Goal: Task Accomplishment & Management: Use online tool/utility

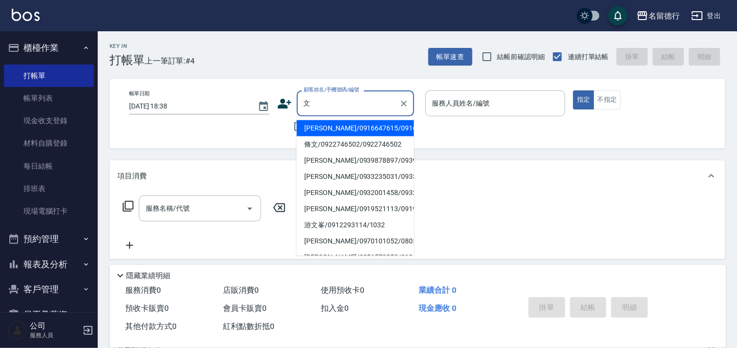
click at [323, 136] on li "張文馨/0916647615/0916647615" at bounding box center [355, 128] width 117 height 16
type input "張文馨/0916647615/0916647615"
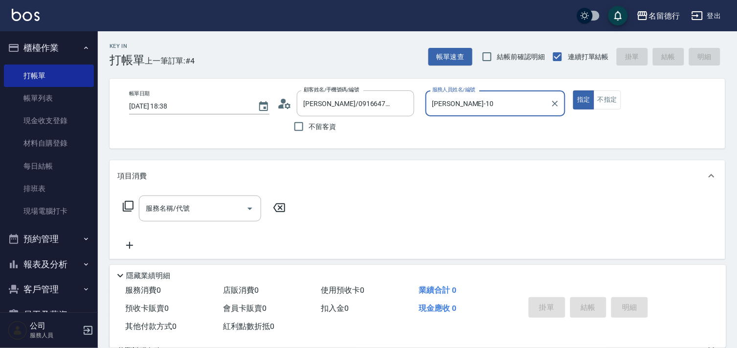
type input "婉如-10"
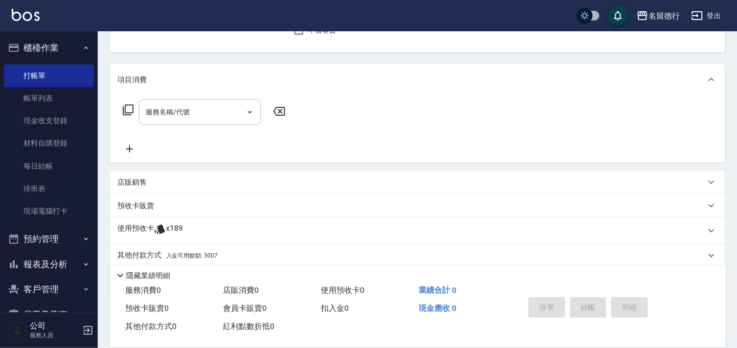
scroll to position [131, 0]
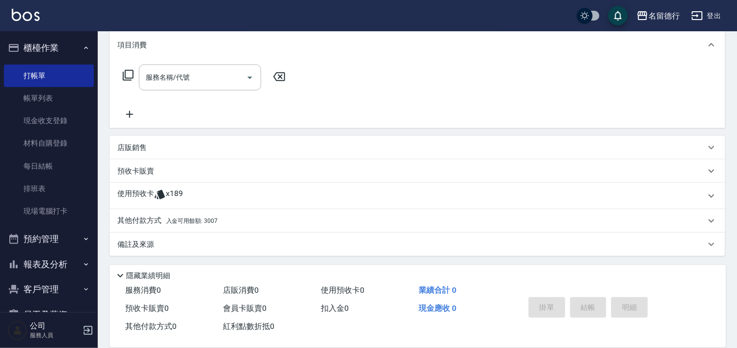
click at [134, 189] on p "使用預收卡" at bounding box center [135, 196] width 37 height 15
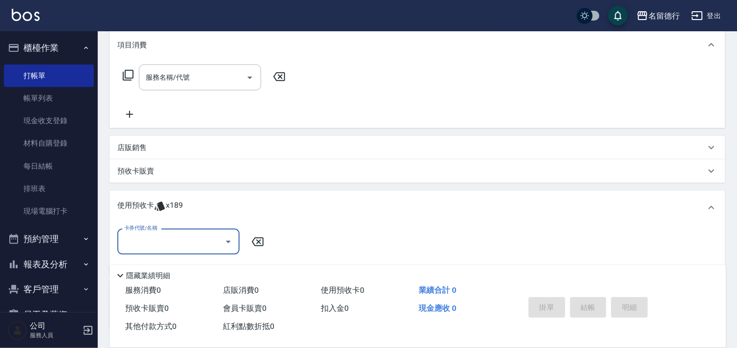
scroll to position [0, 0]
click at [142, 235] on input "卡券代號/名稱" at bounding box center [171, 241] width 99 height 17
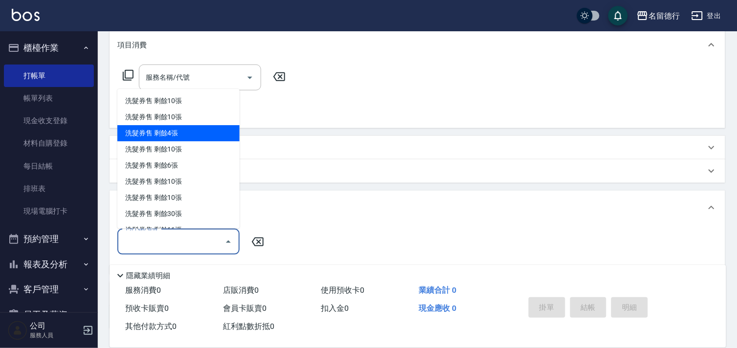
click at [165, 138] on div "洗髮券售 剩餘4張" at bounding box center [178, 134] width 122 height 16
type input "洗髮券售"
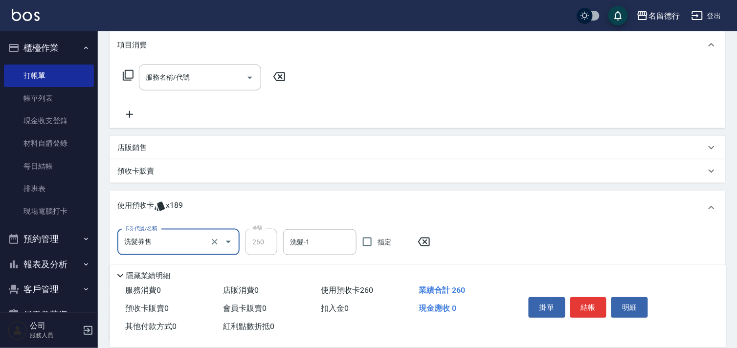
click at [191, 241] on input "洗髮券售" at bounding box center [165, 242] width 86 height 17
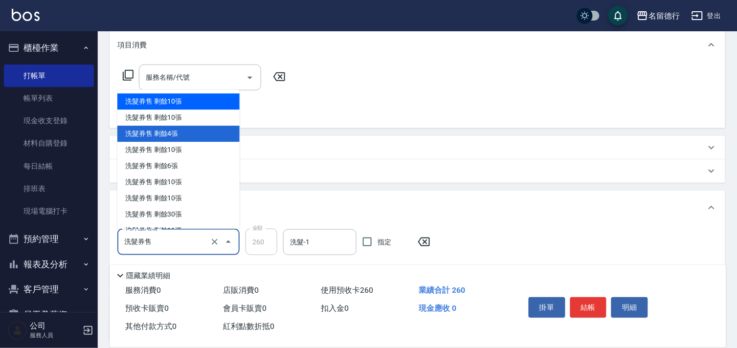
click at [146, 103] on div "洗髮券售 剩餘10張" at bounding box center [178, 102] width 122 height 16
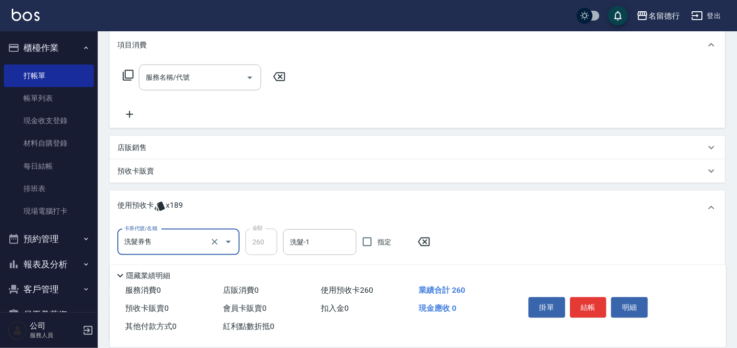
click at [173, 243] on input "洗髮券售" at bounding box center [165, 242] width 86 height 17
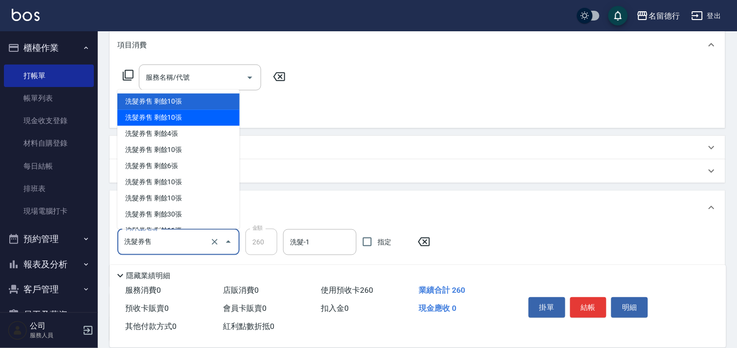
click at [136, 121] on div "洗髮券售 剩餘10張" at bounding box center [178, 118] width 122 height 16
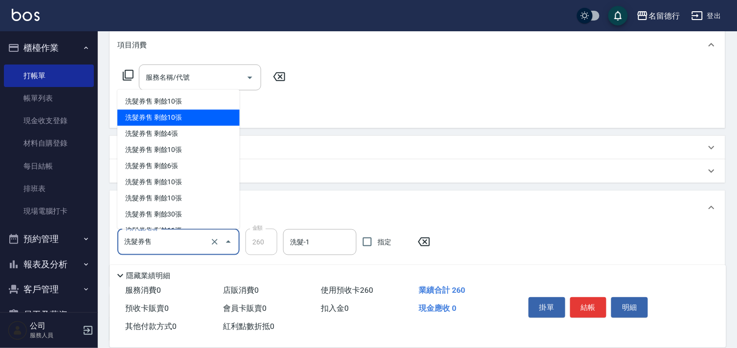
click at [160, 241] on input "洗髮券售" at bounding box center [165, 242] width 86 height 17
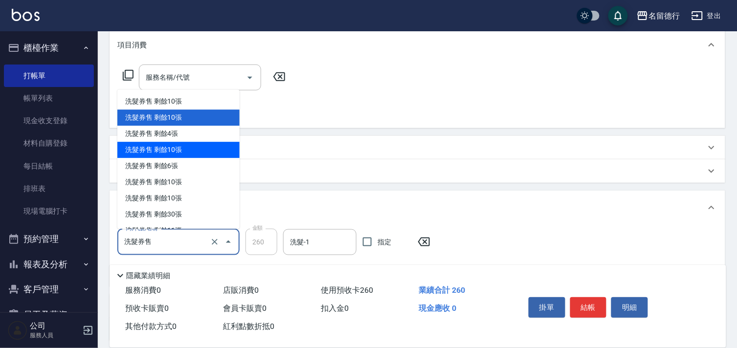
click at [147, 154] on div "洗髮券售 剩餘10張" at bounding box center [178, 150] width 122 height 16
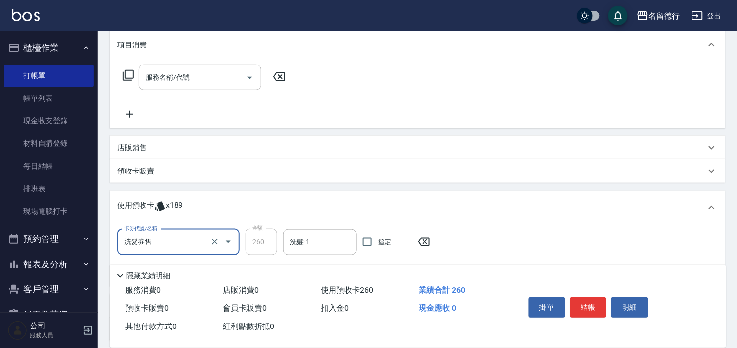
click at [162, 237] on input "洗髮券售" at bounding box center [165, 242] width 86 height 17
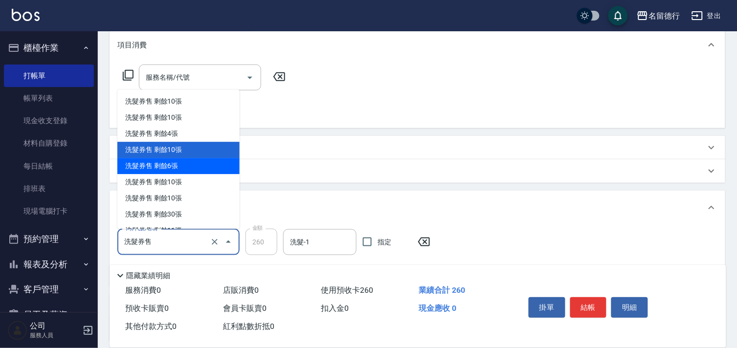
click at [154, 168] on div "洗髮券售 剩餘6張" at bounding box center [178, 166] width 122 height 16
type input "300"
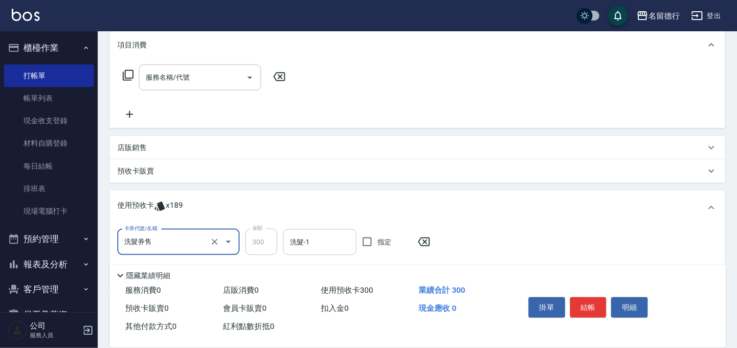
click at [306, 251] on div "洗髮-1" at bounding box center [319, 242] width 73 height 26
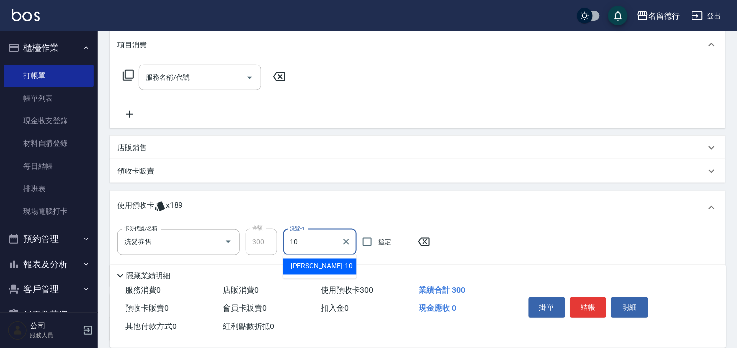
type input "婉如-10"
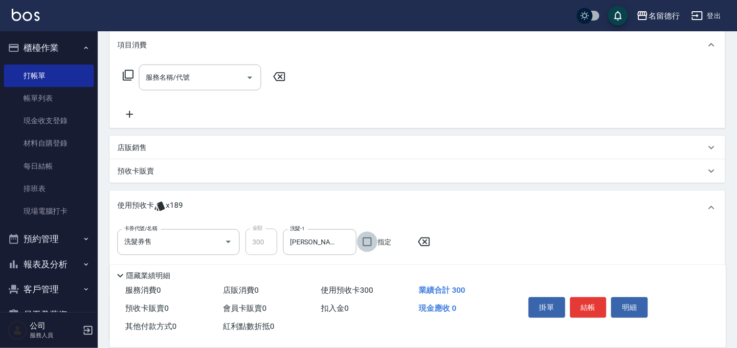
click at [368, 243] on input "指定" at bounding box center [367, 242] width 21 height 21
checkbox input "true"
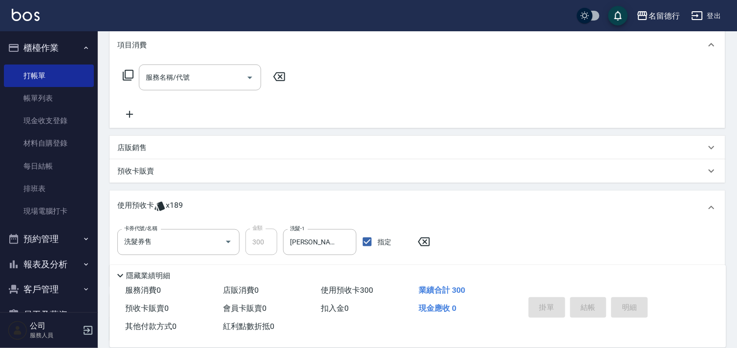
type input "2025/09/24 20:33"
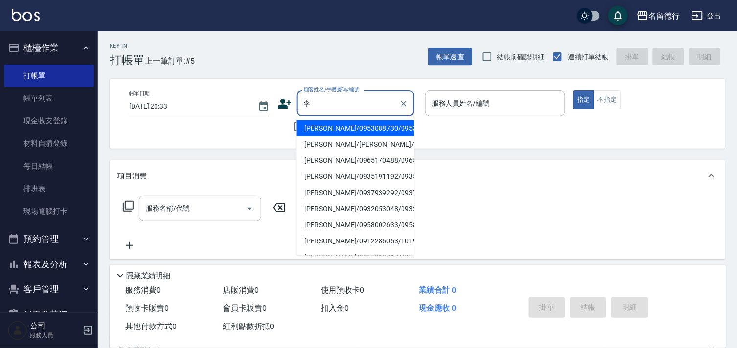
click at [322, 128] on li "李太太/0953088730/0953088730" at bounding box center [355, 128] width 117 height 16
type input "李太太/0953088730/0953088730"
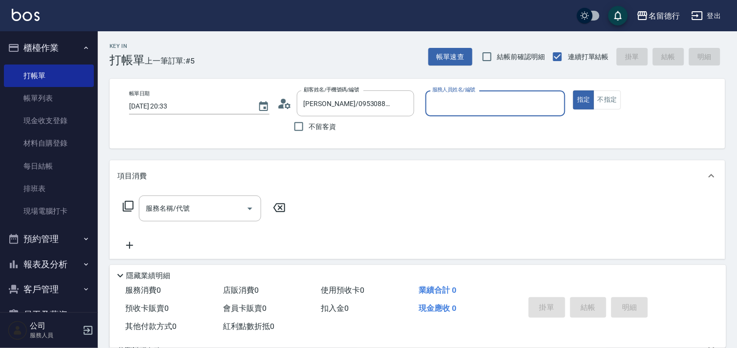
type input "婉如-10"
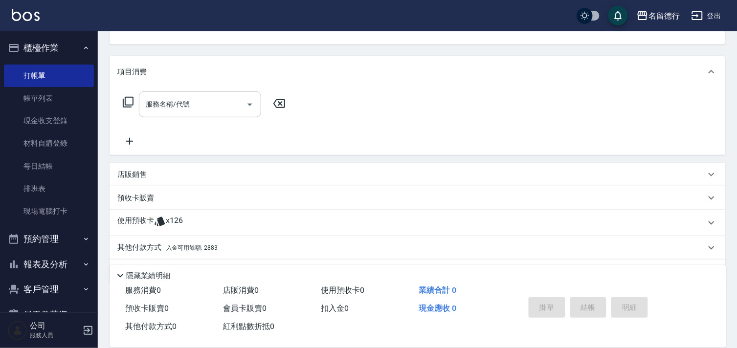
scroll to position [131, 0]
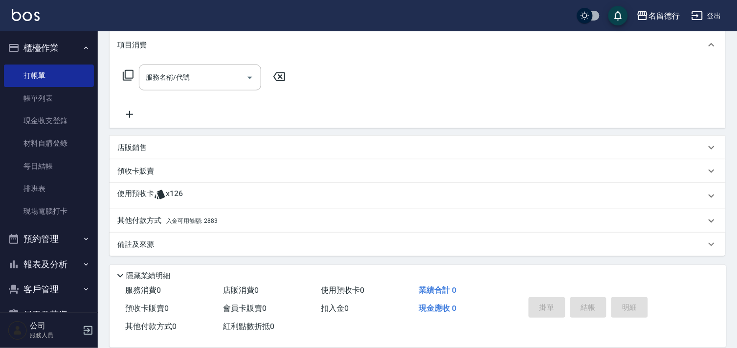
click at [168, 196] on span "x126" at bounding box center [174, 196] width 17 height 15
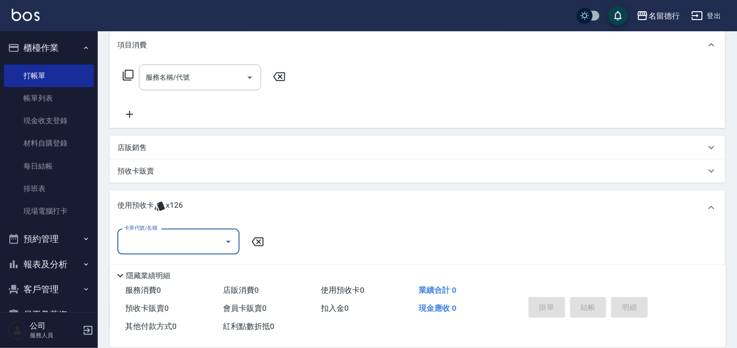
scroll to position [0, 0]
click at [163, 237] on input "卡券代號/名稱" at bounding box center [171, 241] width 99 height 17
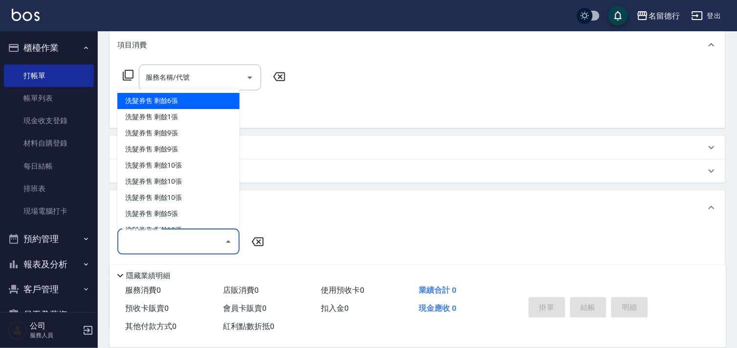
click at [135, 97] on div "洗髮券售 剩餘6張" at bounding box center [178, 101] width 122 height 16
type input "洗髮券售"
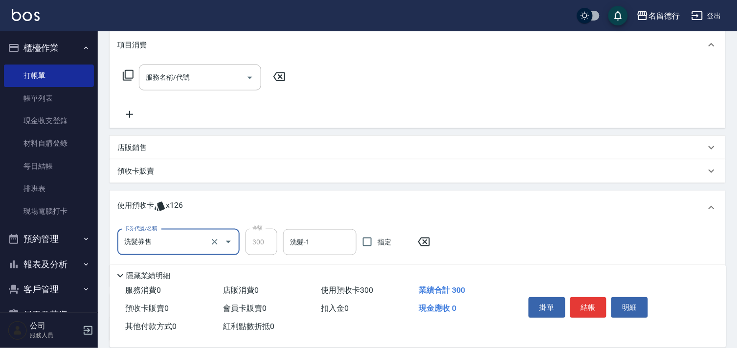
click at [306, 240] on div "洗髮-1 洗髮-1" at bounding box center [319, 242] width 73 height 26
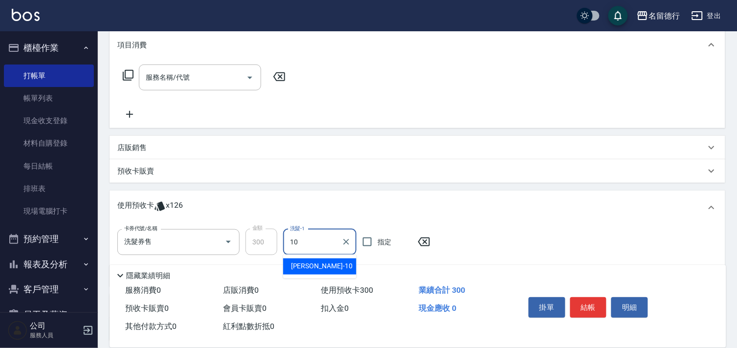
type input "婉如-10"
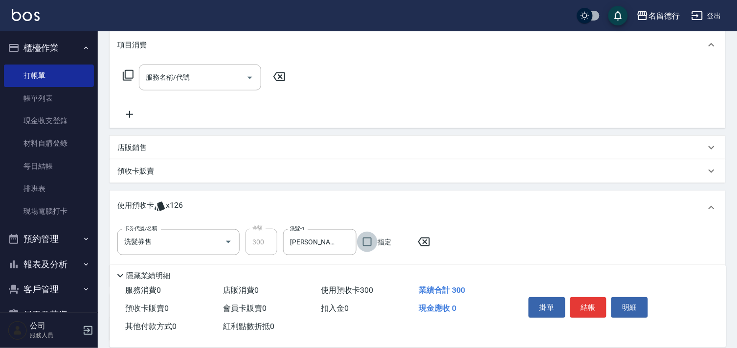
click at [369, 241] on input "指定" at bounding box center [367, 242] width 21 height 21
checkbox input "true"
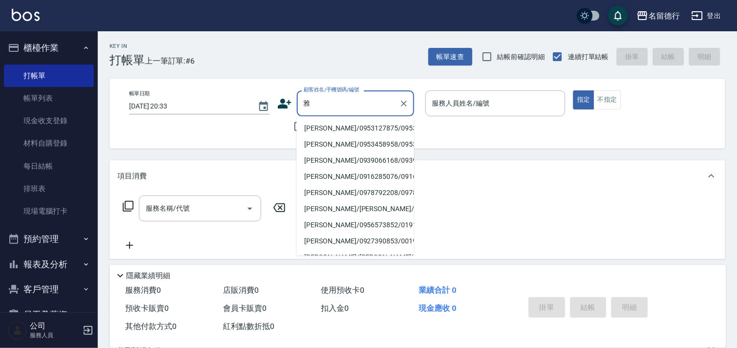
click at [313, 131] on li "張雅涵/0953127875/0953127875" at bounding box center [355, 128] width 117 height 16
type input "張雅涵/0953127875/0953127875"
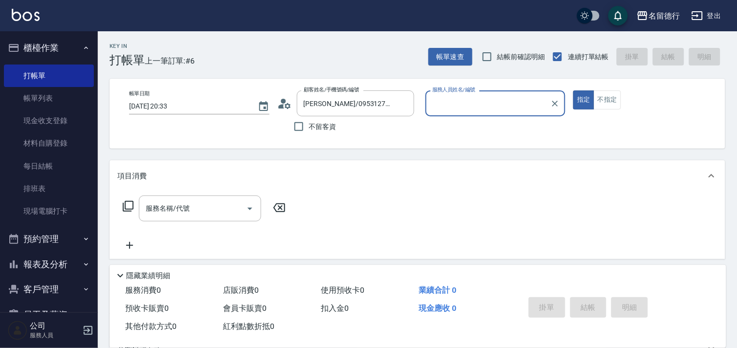
type input "婉如-10"
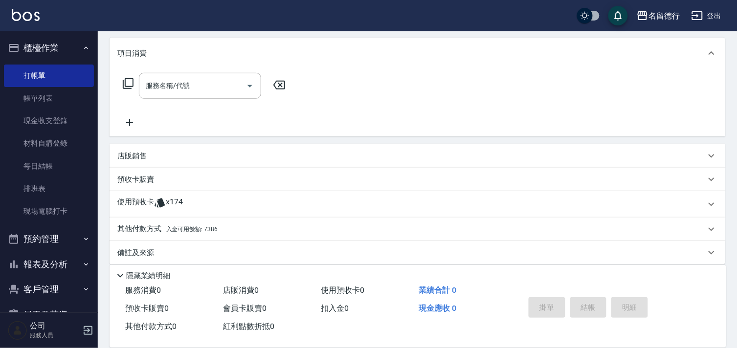
scroll to position [131, 0]
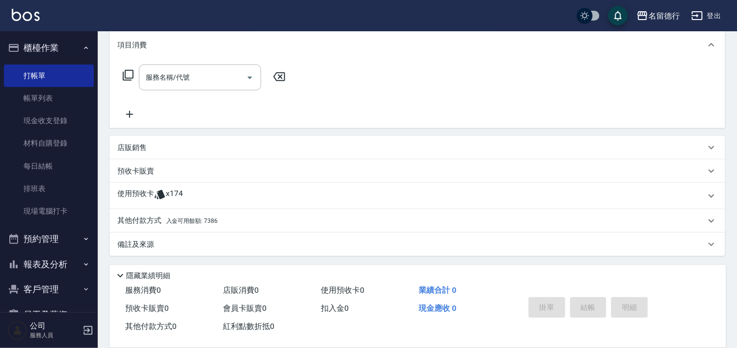
click at [132, 197] on p "使用預收卡" at bounding box center [135, 196] width 37 height 15
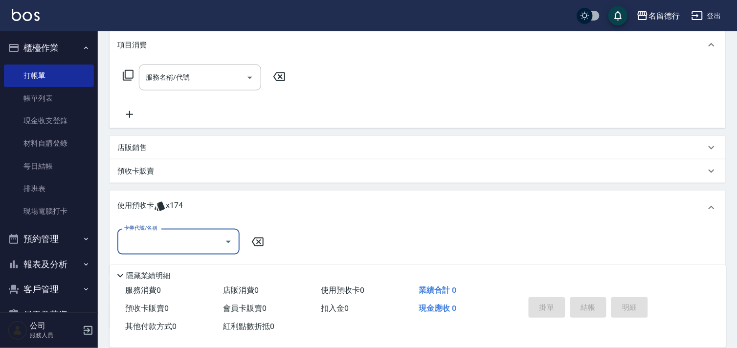
scroll to position [0, 0]
click at [134, 245] on input "卡券代號/名稱" at bounding box center [171, 241] width 99 height 17
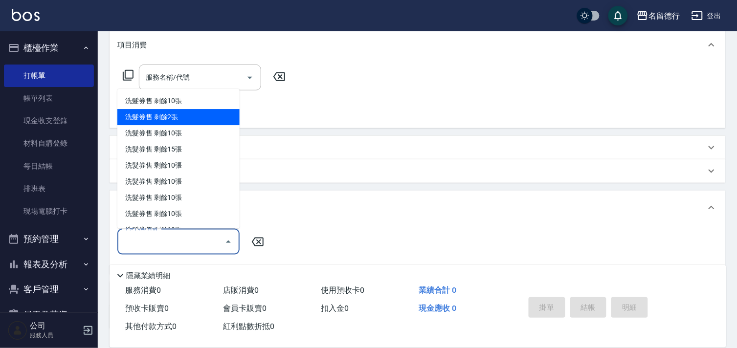
click at [145, 114] on div "洗髮券售 剩餘2張" at bounding box center [178, 118] width 122 height 16
type input "洗髮券售"
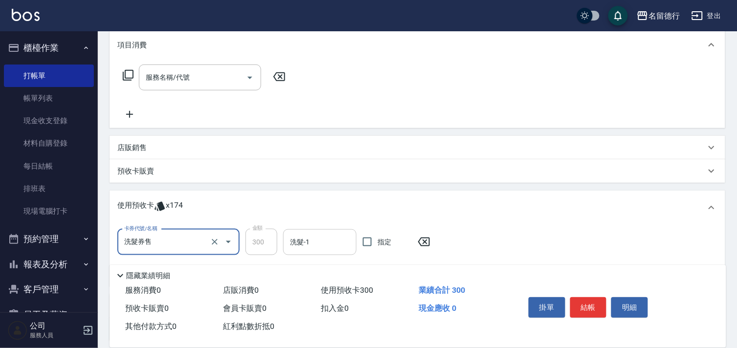
click at [307, 242] on div "洗髮-1 洗髮-1" at bounding box center [319, 242] width 73 height 26
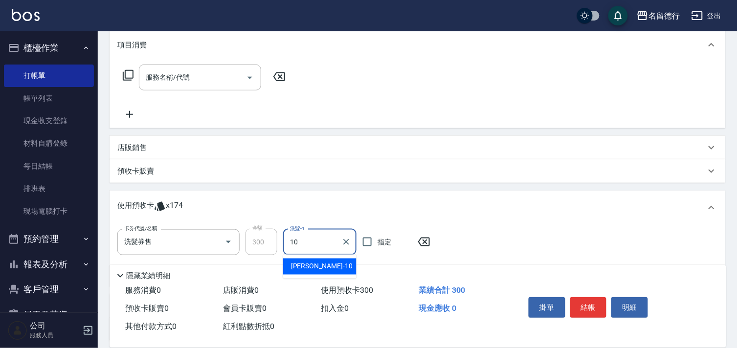
type input "婉如-10"
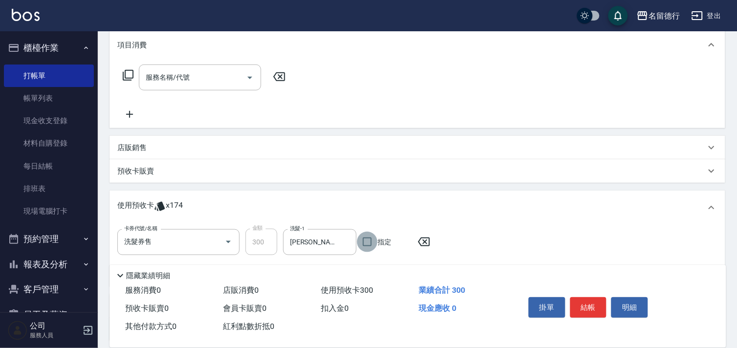
click at [367, 241] on input "指定" at bounding box center [367, 242] width 21 height 21
checkbox input "true"
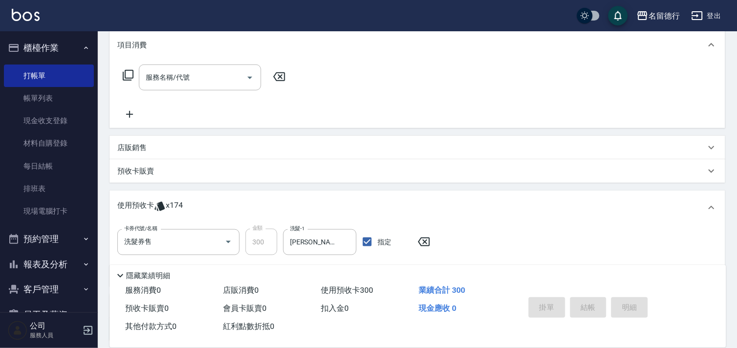
type input "2025/09/24 20:34"
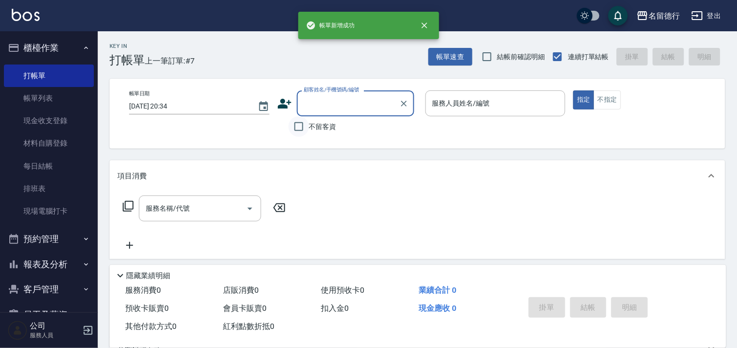
click at [300, 133] on input "不留客資" at bounding box center [299, 126] width 21 height 21
checkbox input "true"
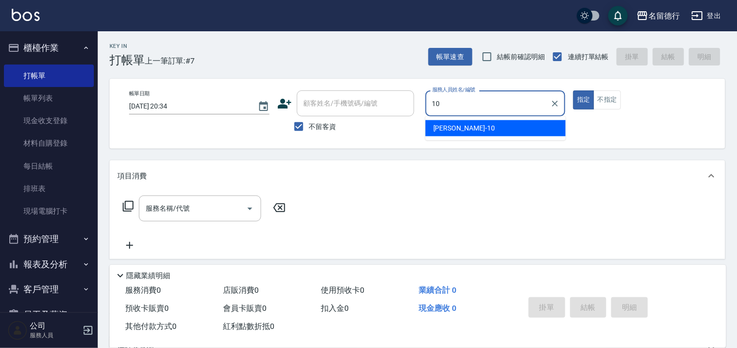
type input "婉如-10"
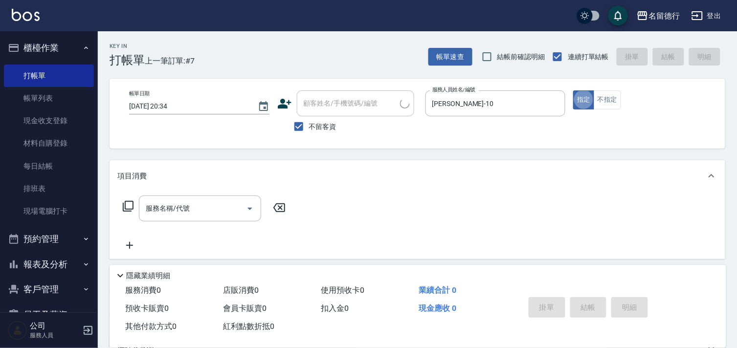
type button "true"
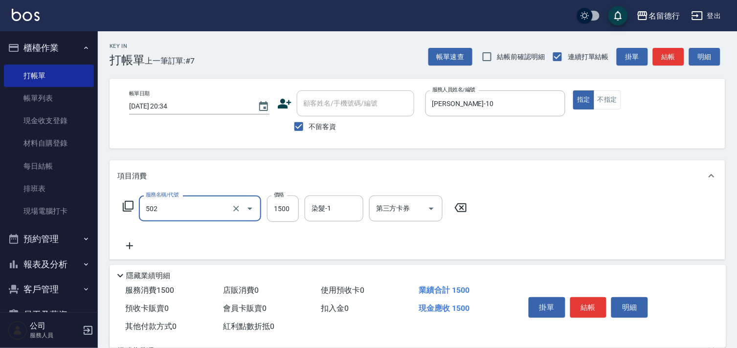
type input "染髮(502)"
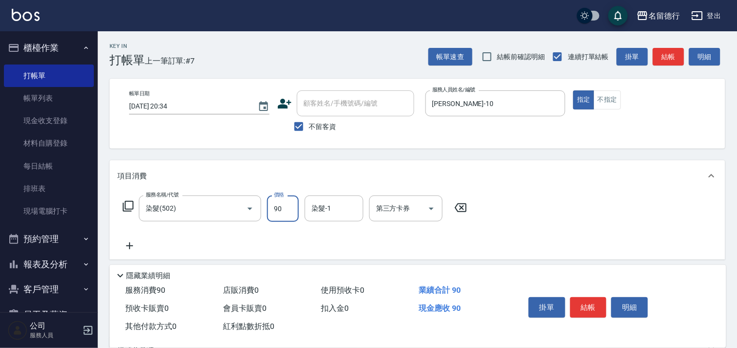
type input "900"
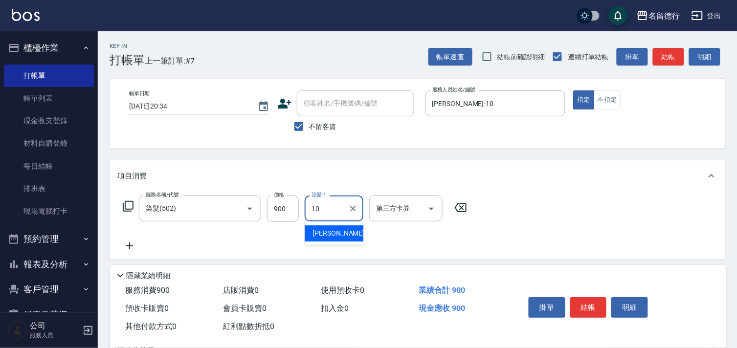
type input "婉如-10"
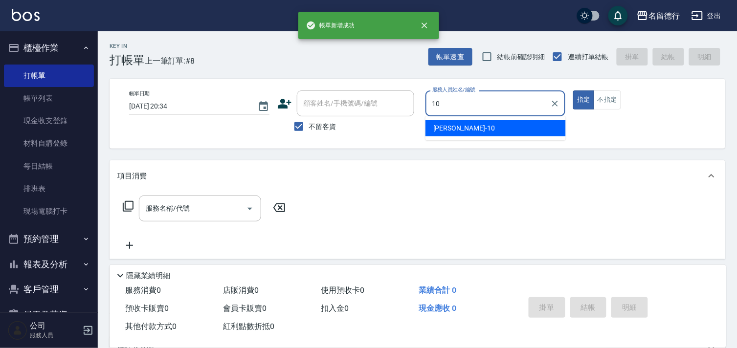
type input "婉如-10"
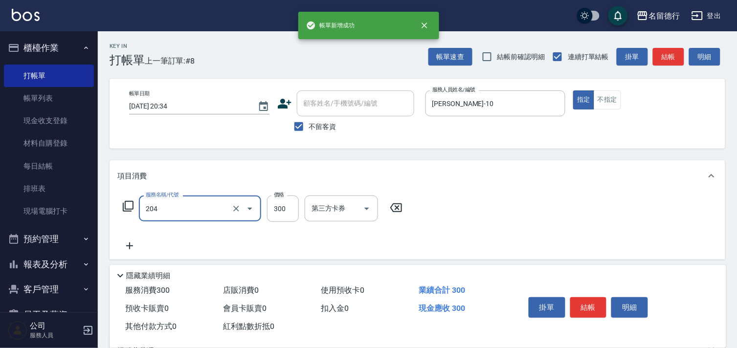
type input "洗髮(204)"
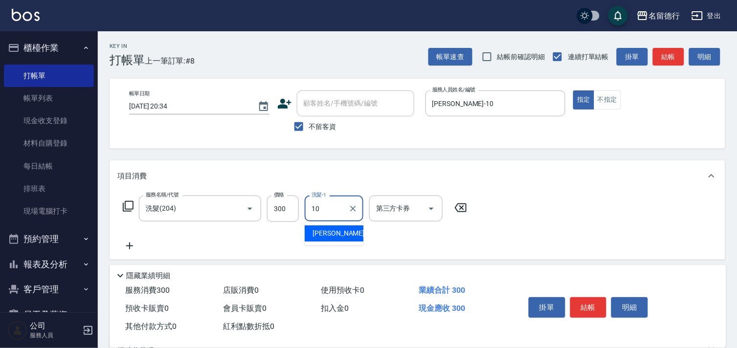
type input "婉如-10"
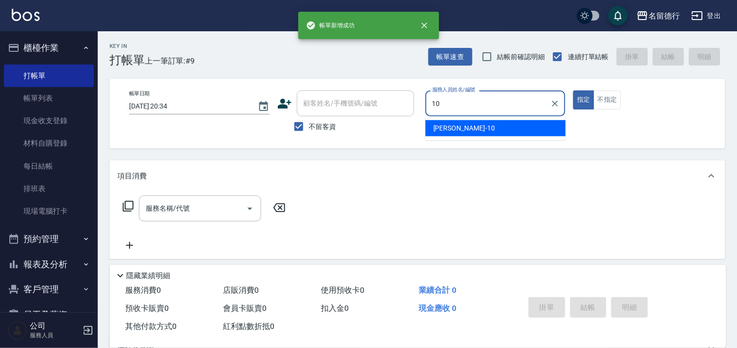
type input "婉如-10"
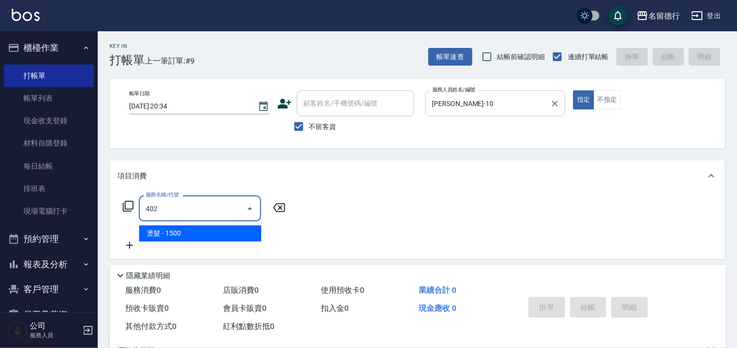
type input "燙髮(402)"
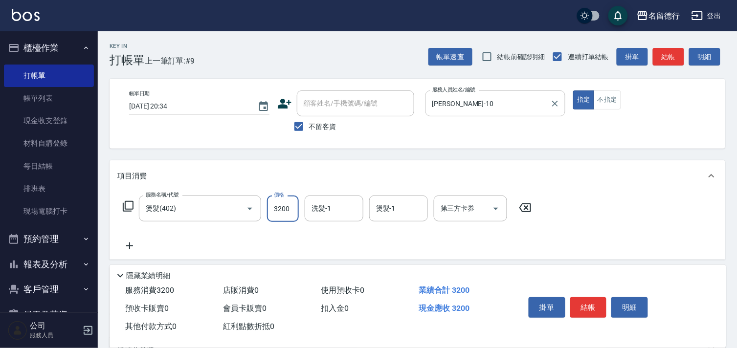
type input "3200"
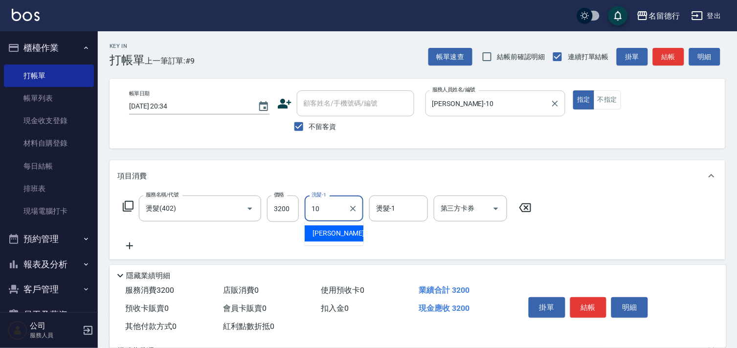
type input "婉如-10"
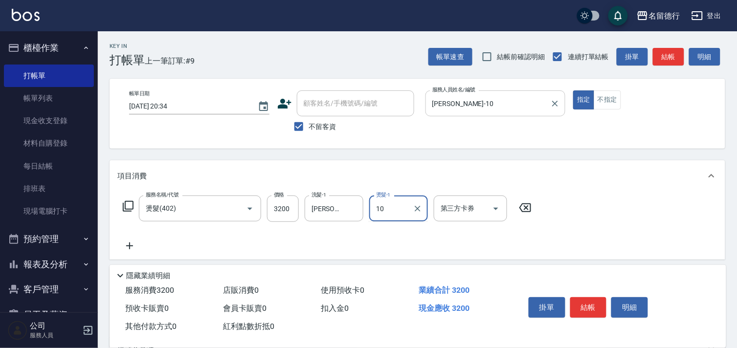
type input "婉如-10"
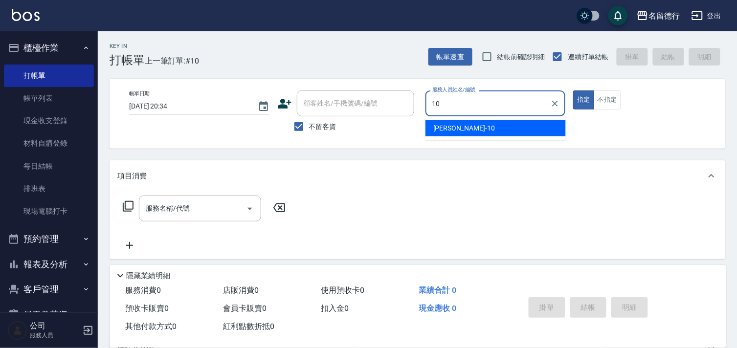
type input "婉如-10"
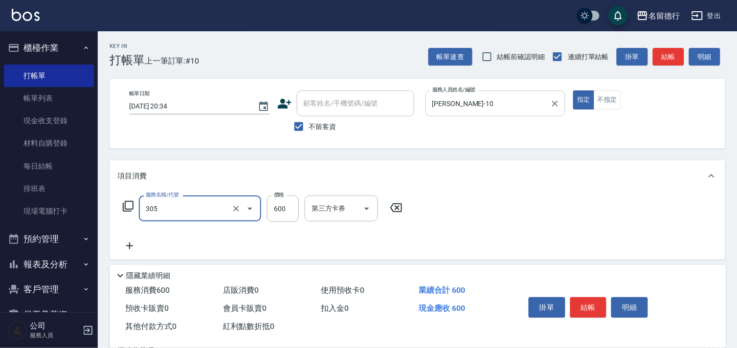
type input "剪髮(305)"
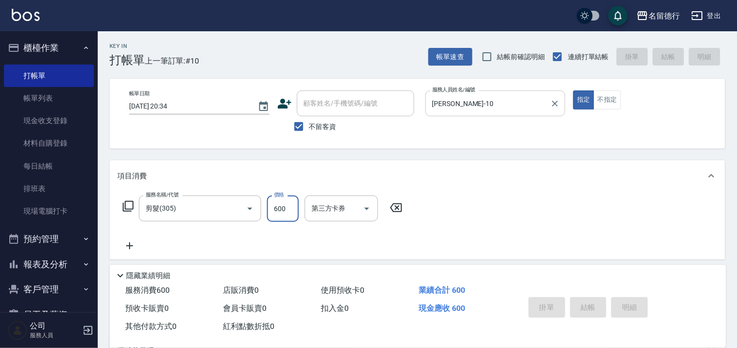
type input "2025/09/24 20:35"
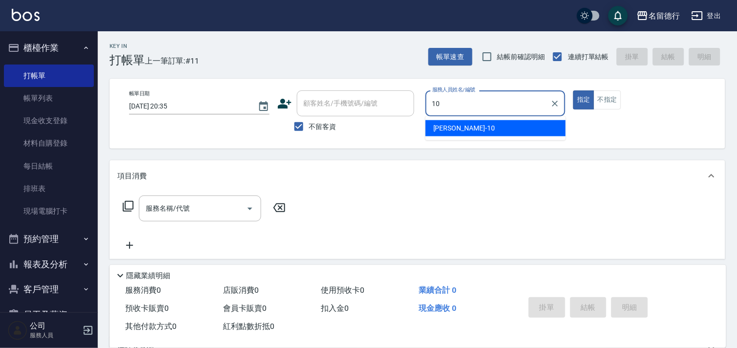
type input "婉如-10"
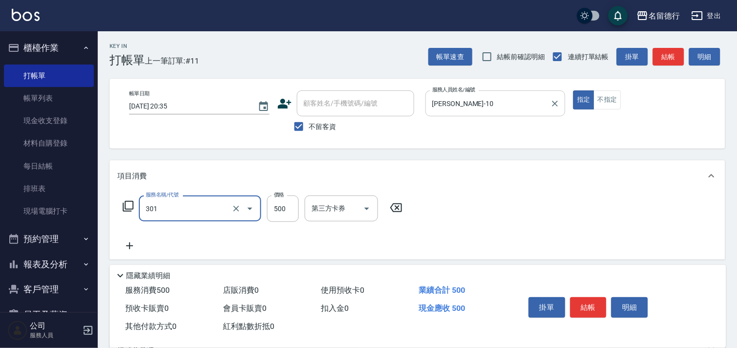
type input "剪髮(301)"
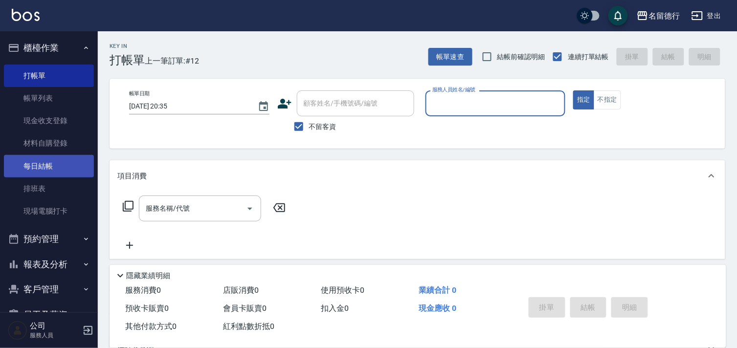
click at [32, 164] on link "每日結帳" at bounding box center [49, 166] width 90 height 22
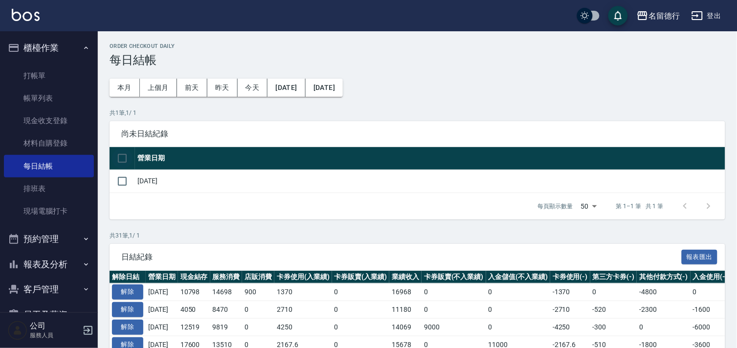
click at [125, 159] on input "checkbox" at bounding box center [122, 158] width 21 height 21
checkbox input "true"
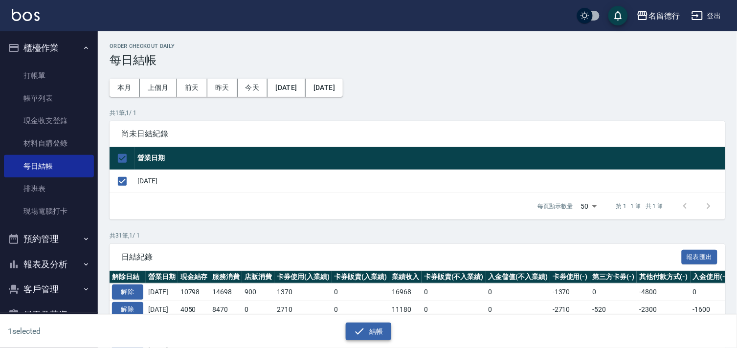
click at [364, 331] on icon "button" at bounding box center [360, 332] width 12 height 12
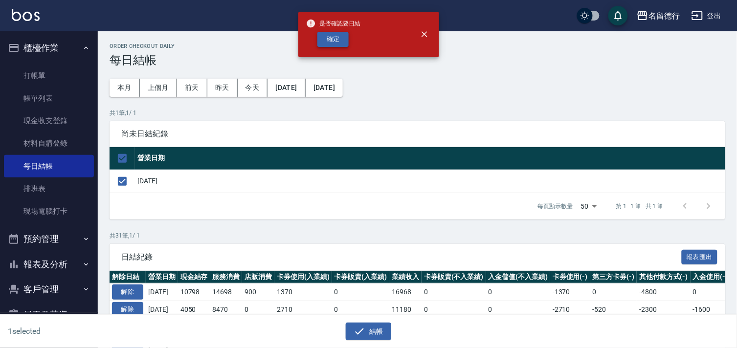
click at [334, 41] on button "確定" at bounding box center [332, 39] width 31 height 15
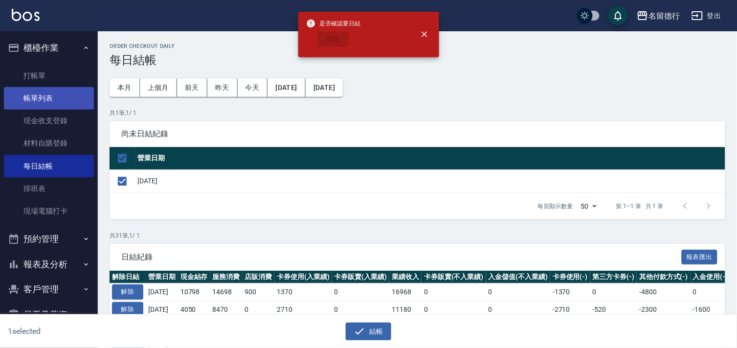
checkbox input "false"
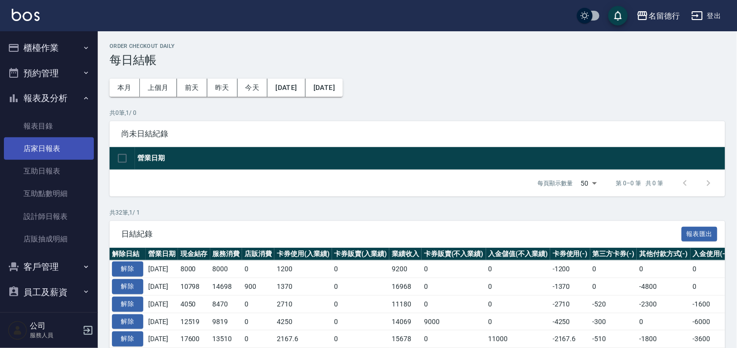
click at [36, 151] on link "店家日報表" at bounding box center [49, 148] width 90 height 22
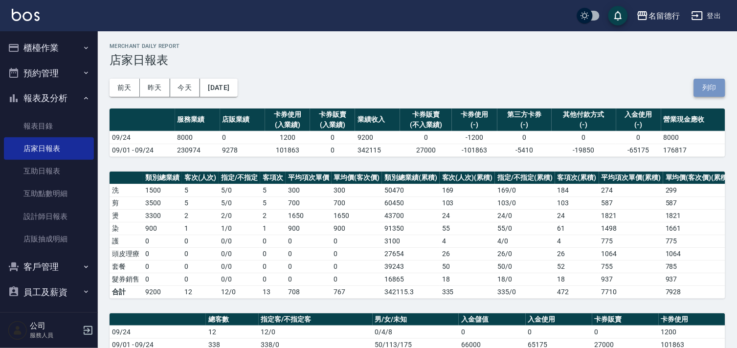
click at [714, 94] on button "列印" at bounding box center [709, 88] width 31 height 18
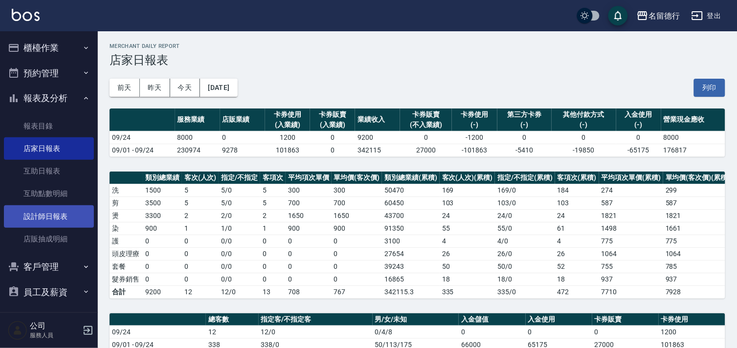
click at [47, 216] on link "設計師日報表" at bounding box center [49, 216] width 90 height 22
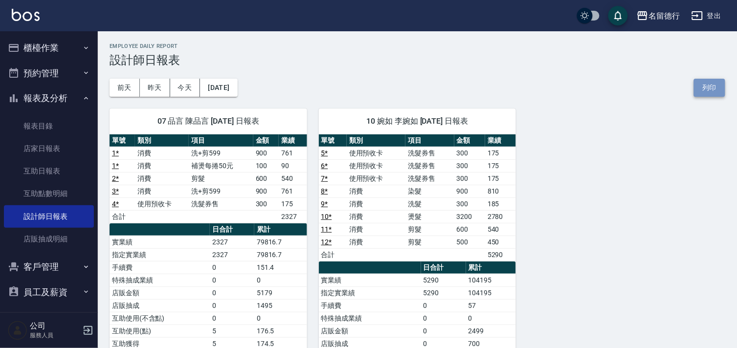
click at [715, 86] on button "列印" at bounding box center [709, 88] width 31 height 18
